Goal: Task Accomplishment & Management: Use online tool/utility

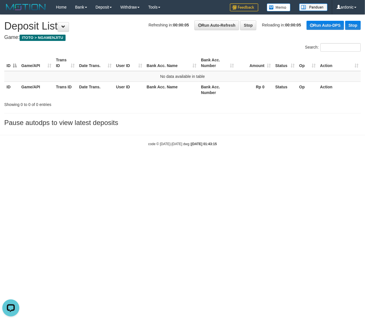
click at [172, 161] on html "Toggle navigation Home Bank Account List Load By Website Group [ITOTO] NGAMENJI…" at bounding box center [182, 80] width 365 height 161
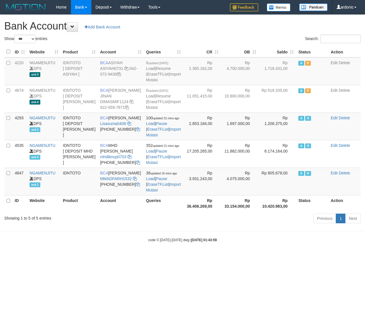
select select "***"
click at [129, 125] on icon at bounding box center [129, 123] width 4 height 4
click at [163, 137] on link "Import Mutasi" at bounding box center [163, 132] width 35 height 10
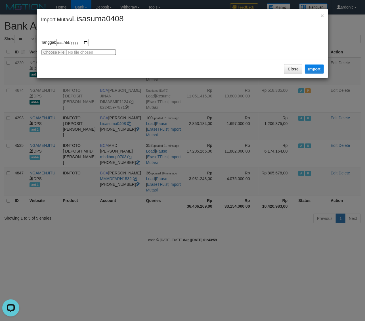
click at [61, 51] on input "file" at bounding box center [78, 52] width 75 height 6
type input "**********"
click at [316, 70] on button "Import" at bounding box center [314, 68] width 19 height 9
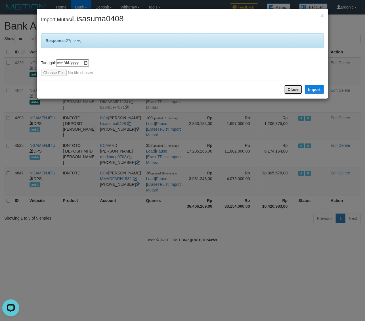
click at [294, 88] on button "Close" at bounding box center [293, 90] width 18 height 10
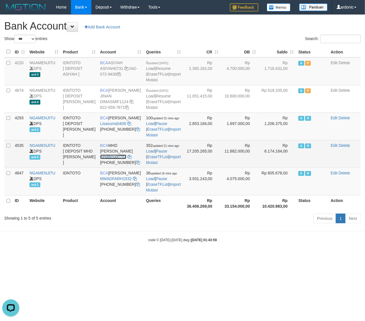
click at [122, 159] on link "mhdibnup0703" at bounding box center [113, 156] width 26 height 5
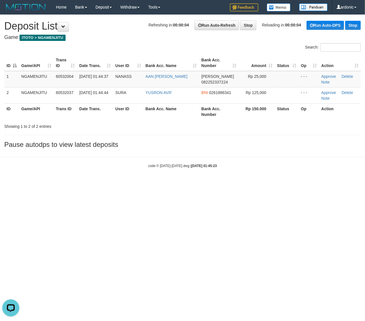
click at [271, 166] on div "code © 2012-2018 dwg | 2025/10/01 01:45:23" at bounding box center [182, 166] width 365 height 6
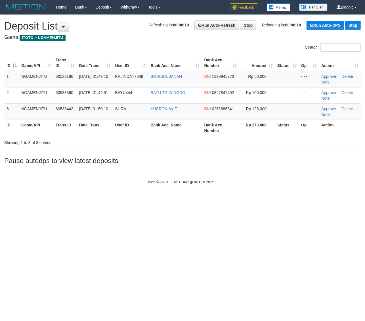
click at [148, 199] on html "Toggle navigation Home Bank Account List Load By Website Group [ITOTO] NGAMENJI…" at bounding box center [182, 99] width 365 height 199
click at [267, 199] on html "Toggle navigation Home Bank Account List Load By Website Group [ITOTO] NGAMENJI…" at bounding box center [182, 99] width 365 height 199
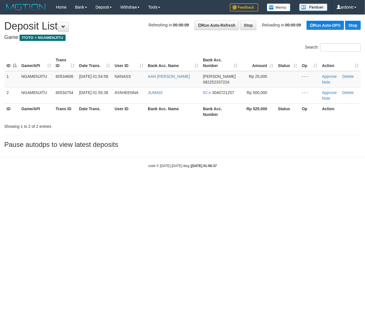
click at [151, 183] on html "Toggle navigation Home Bank Account List Load By Website Group [ITOTO] NGAMENJI…" at bounding box center [182, 91] width 365 height 183
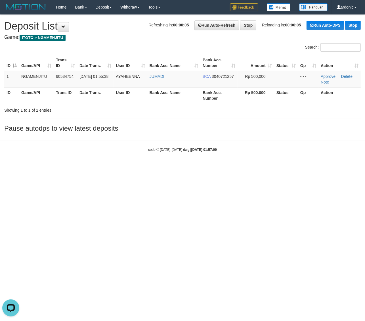
click at [296, 166] on html "Toggle navigation Home Bank Account List Load By Website Group [ITOTO] NGAMENJI…" at bounding box center [182, 83] width 365 height 166
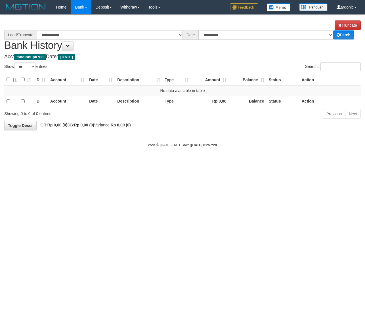
select select "***"
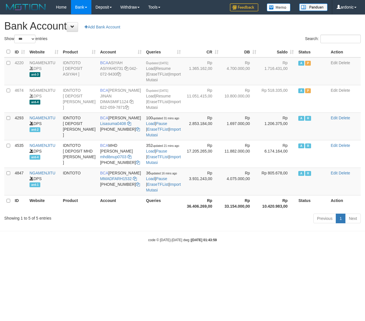
select select "***"
click at [121, 126] on link "Lisasuma0408" at bounding box center [113, 123] width 26 height 5
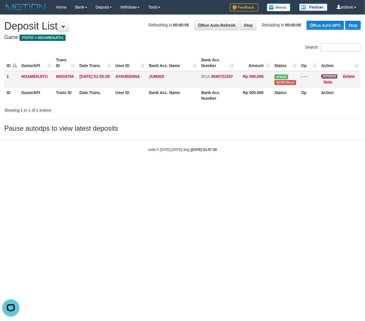
click at [328, 75] on link "Approve" at bounding box center [329, 76] width 16 height 5
click at [265, 157] on body "Toggle navigation Home Bank Account List Load By Website Group [ITOTO] NGAMENJI…" at bounding box center [182, 83] width 365 height 166
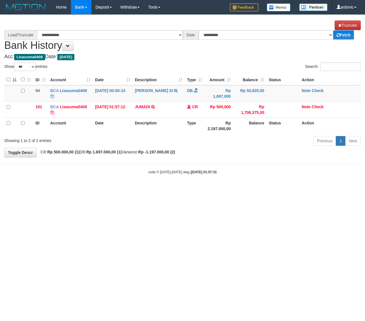
select select "***"
select select "****"
click at [318, 89] on link "Check" at bounding box center [318, 90] width 12 height 5
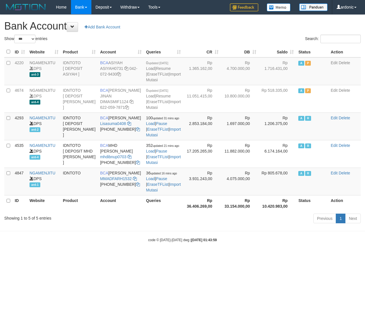
select select "***"
drag, startPoint x: 233, startPoint y: 264, endPoint x: 234, endPoint y: 259, distance: 5.5
click at [234, 242] on div "code © 2012-2018 dwg | 2025/10/01 01:43:59" at bounding box center [182, 240] width 365 height 6
click at [134, 181] on icon at bounding box center [135, 179] width 4 height 4
click at [167, 192] on link "Import Mutasi" at bounding box center [163, 187] width 35 height 10
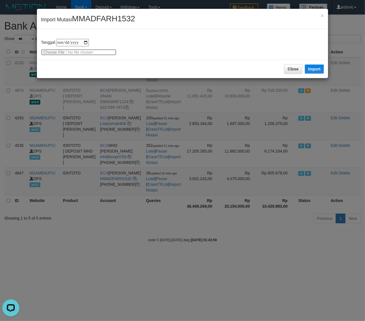
click at [53, 52] on input "file" at bounding box center [78, 52] width 75 height 6
type input "**********"
click at [314, 66] on button "Import" at bounding box center [314, 68] width 19 height 9
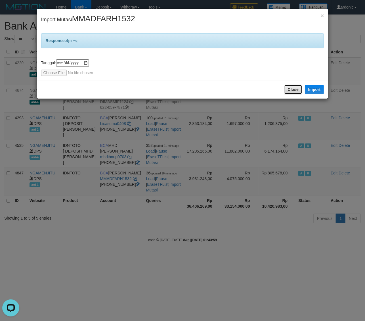
click at [293, 88] on button "Close" at bounding box center [293, 90] width 18 height 10
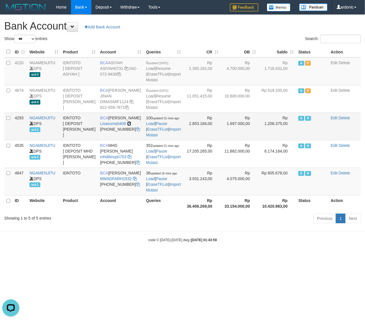
click at [128, 125] on icon at bounding box center [129, 123] width 4 height 4
click at [158, 137] on link "Import Mutasi" at bounding box center [163, 132] width 35 height 10
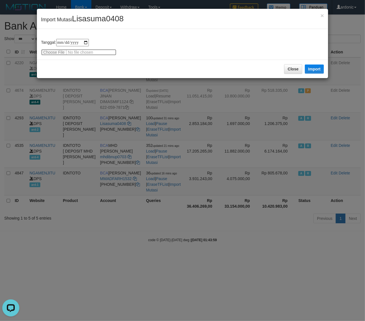
click at [57, 53] on input "file" at bounding box center [78, 52] width 75 height 6
type input "**********"
click at [316, 68] on button "Import" at bounding box center [314, 68] width 19 height 9
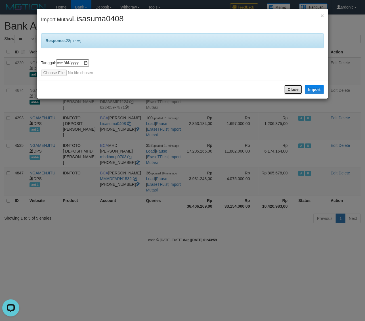
drag, startPoint x: 290, startPoint y: 91, endPoint x: 175, endPoint y: 9, distance: 141.2
click at [290, 91] on button "Close" at bounding box center [293, 90] width 18 height 10
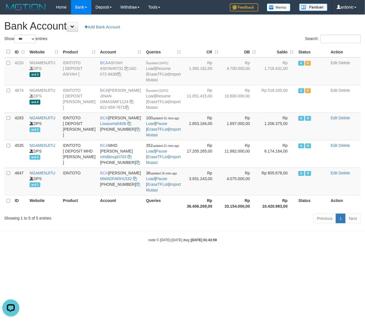
click at [209, 30] on h1 "Bank Account Add Bank Account" at bounding box center [182, 25] width 356 height 11
drag, startPoint x: 268, startPoint y: 288, endPoint x: 349, endPoint y: 286, distance: 81.8
click at [271, 257] on html "Toggle navigation Home Bank Account List Load By Website Group [ITOTO] NGAMENJI…" at bounding box center [182, 128] width 365 height 257
click at [136, 181] on icon at bounding box center [135, 179] width 4 height 4
click at [162, 192] on link "Import Mutasi" at bounding box center [163, 187] width 35 height 10
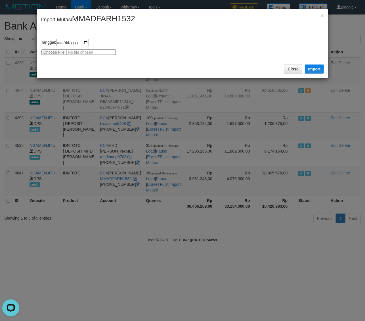
click at [51, 53] on input "file" at bounding box center [78, 52] width 75 height 6
type input "**********"
click at [313, 69] on button "Import" at bounding box center [314, 68] width 19 height 9
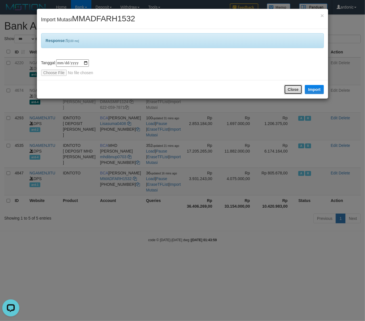
click at [286, 90] on button "Close" at bounding box center [293, 90] width 18 height 10
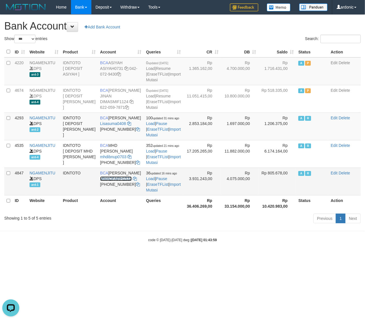
click at [120, 181] on link "MMADFARH1532" at bounding box center [116, 178] width 32 height 5
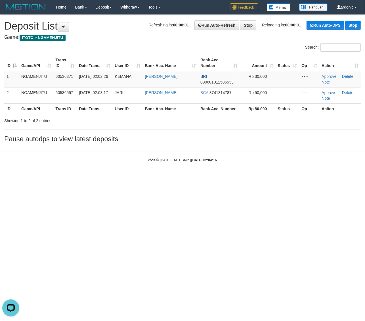
drag, startPoint x: 147, startPoint y: 46, endPoint x: 132, endPoint y: 45, distance: 14.6
click at [146, 46] on div "Search:" at bounding box center [182, 48] width 365 height 10
drag, startPoint x: 282, startPoint y: 200, endPoint x: 209, endPoint y: 130, distance: 102.2
click at [283, 177] on html "Toggle navigation Home Bank Account List Load By Website Group [ITOTO] NGAMENJI…" at bounding box center [182, 88] width 365 height 177
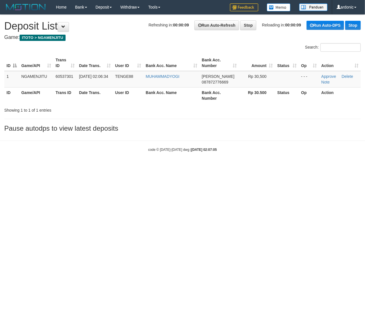
click at [168, 166] on html "Toggle navigation Home Bank Account List Load By Website Group [ITOTO] NGAMENJI…" at bounding box center [182, 83] width 365 height 166
drag, startPoint x: 175, startPoint y: 192, endPoint x: 93, endPoint y: 51, distance: 163.3
click at [175, 166] on html "Toggle navigation Home Bank Account List Load By Website Group [ITOTO] NGAMENJI…" at bounding box center [182, 83] width 365 height 166
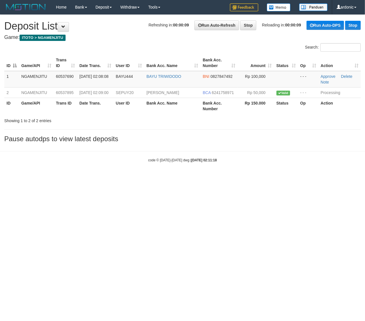
drag, startPoint x: 263, startPoint y: 194, endPoint x: 164, endPoint y: 171, distance: 101.7
click at [263, 177] on html "Toggle navigation Home Bank Account List Load By Website Group [ITOTO] NGAMENJI…" at bounding box center [182, 88] width 365 height 177
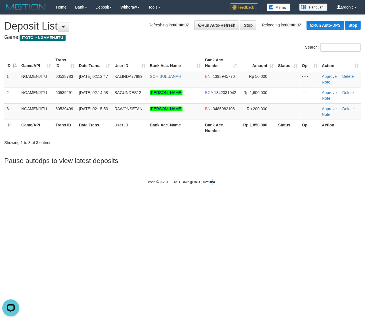
drag, startPoint x: 205, startPoint y: 253, endPoint x: 214, endPoint y: 246, distance: 11.8
click at [213, 199] on html "Toggle navigation Home Bank Account List Load By Website Group [ITOTO] NGAMENJI…" at bounding box center [182, 99] width 365 height 199
